Goal: Information Seeking & Learning: Learn about a topic

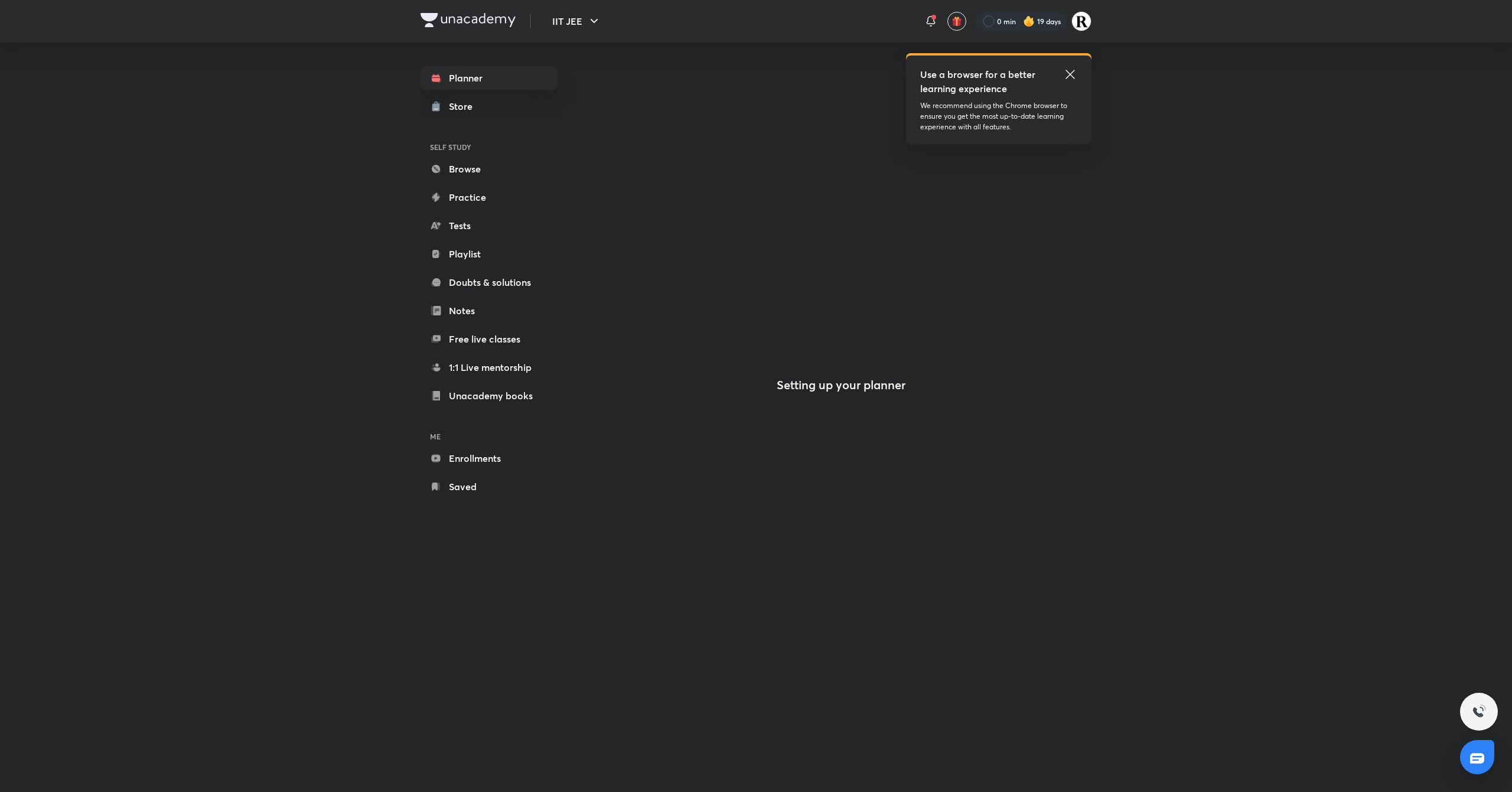
drag, startPoint x: 0, startPoint y: 0, endPoint x: 859, endPoint y: 302, distance: 910.5
click at [859, 302] on div at bounding box center [841, 330] width 94 height 94
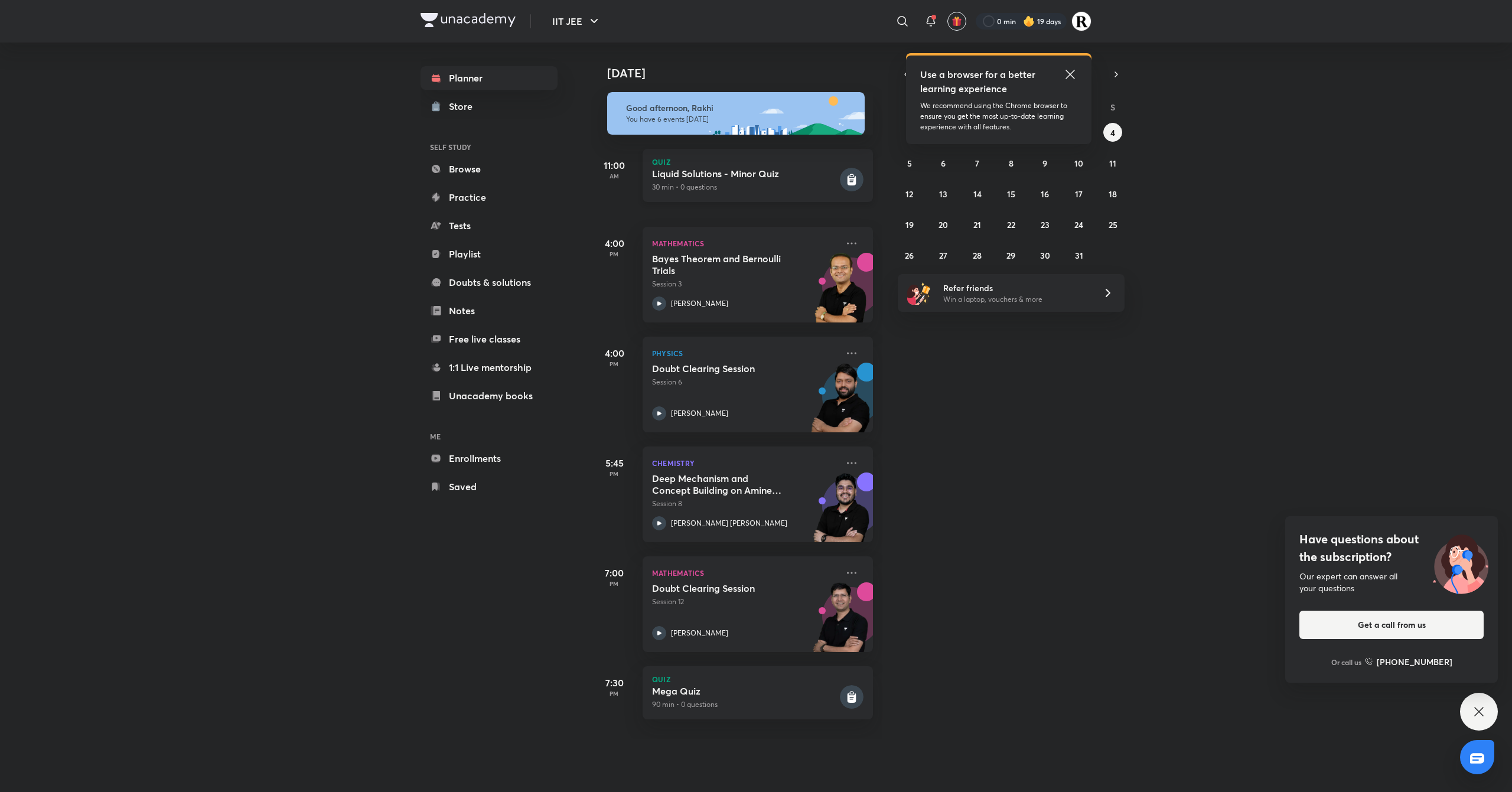
click at [847, 182] on icon at bounding box center [851, 180] width 9 height 10
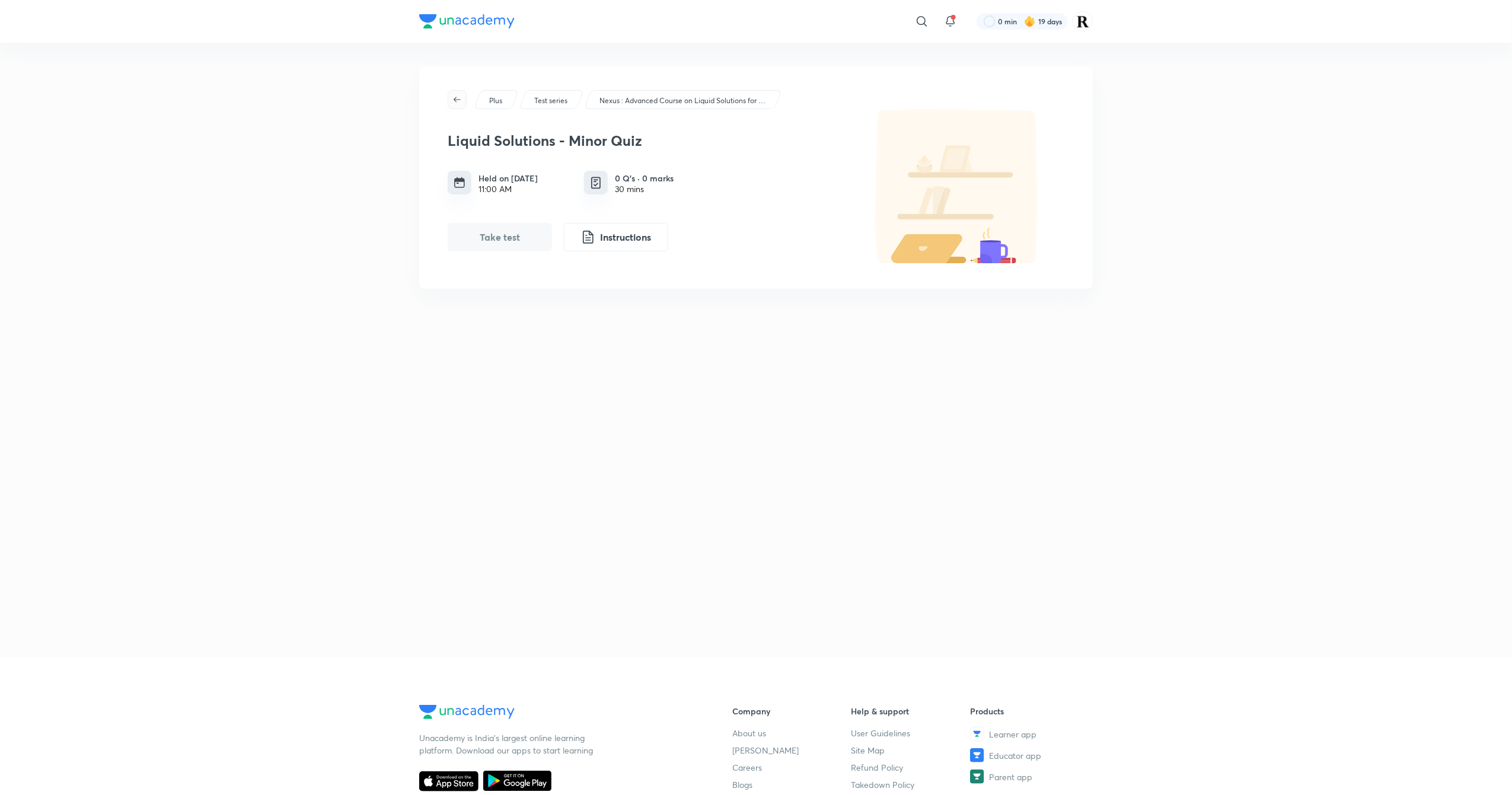
click at [465, 97] on span "button" at bounding box center [457, 99] width 18 height 9
